Goal: Task Accomplishment & Management: Manage account settings

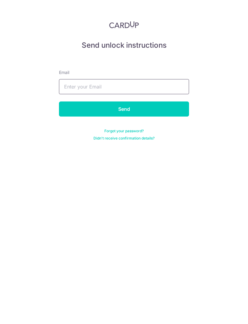
click at [153, 90] on input "text" at bounding box center [124, 86] width 130 height 15
type input "[EMAIL_ADDRESS][DOMAIN_NAME]"
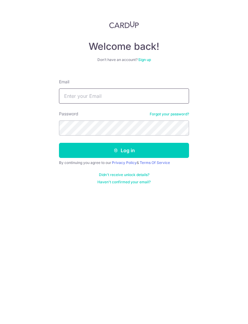
click at [157, 100] on input "Email" at bounding box center [124, 96] width 130 height 15
type input "Tongsoon@me.com"
click at [156, 149] on button "Log in" at bounding box center [124, 150] width 130 height 15
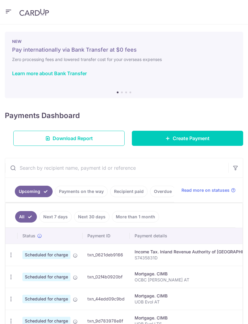
scroll to position [39, 0]
